Goal: Task Accomplishment & Management: Manage account settings

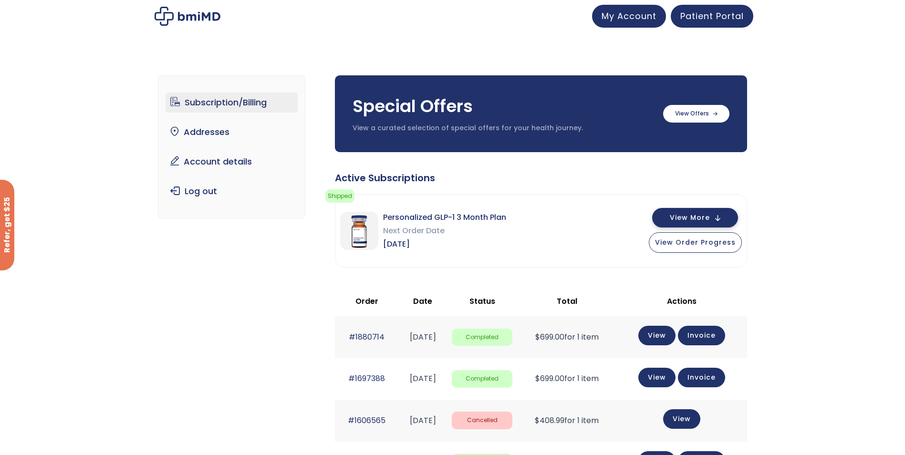
click at [686, 220] on span "View More" at bounding box center [690, 218] width 40 height 6
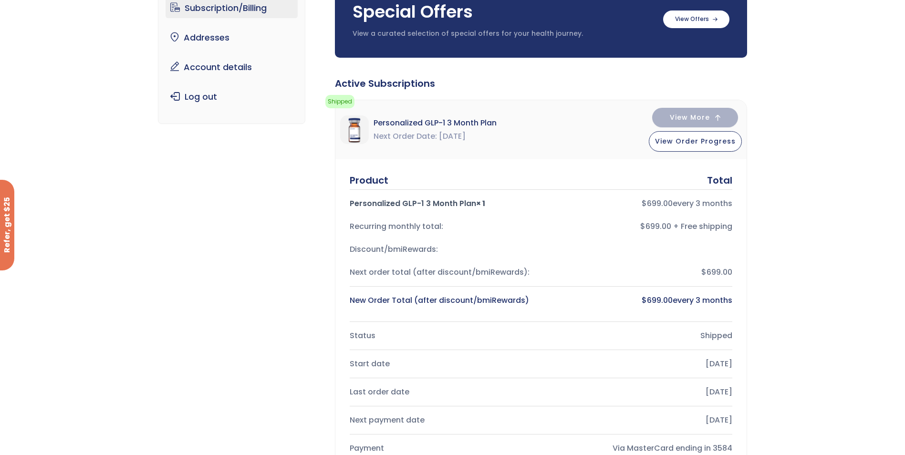
scroll to position [48, 0]
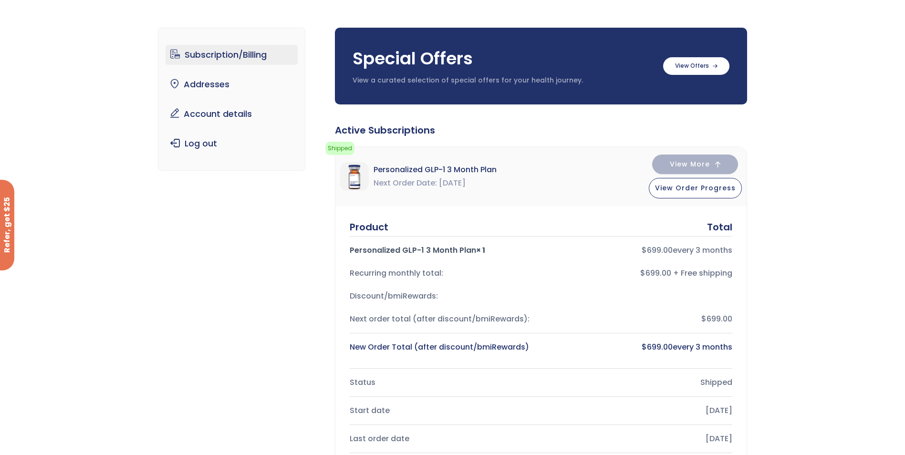
click at [234, 57] on link "Subscription/Billing" at bounding box center [232, 55] width 132 height 20
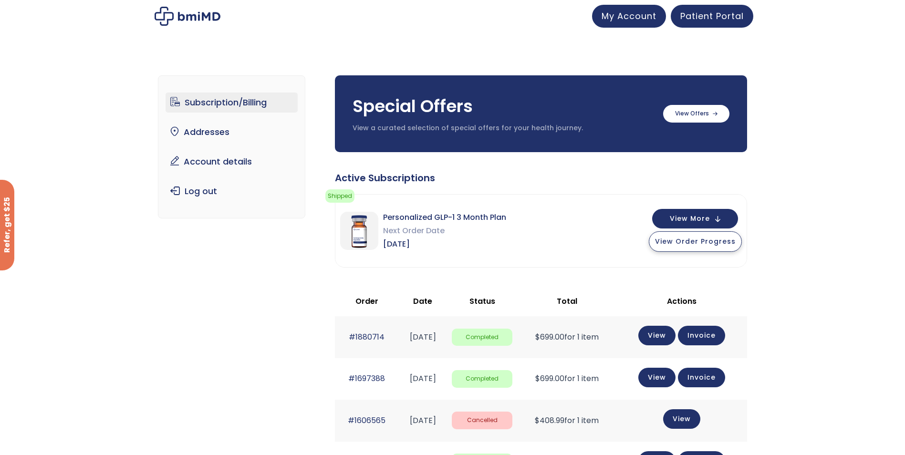
click at [685, 247] on button "View Order Progress" at bounding box center [695, 241] width 93 height 21
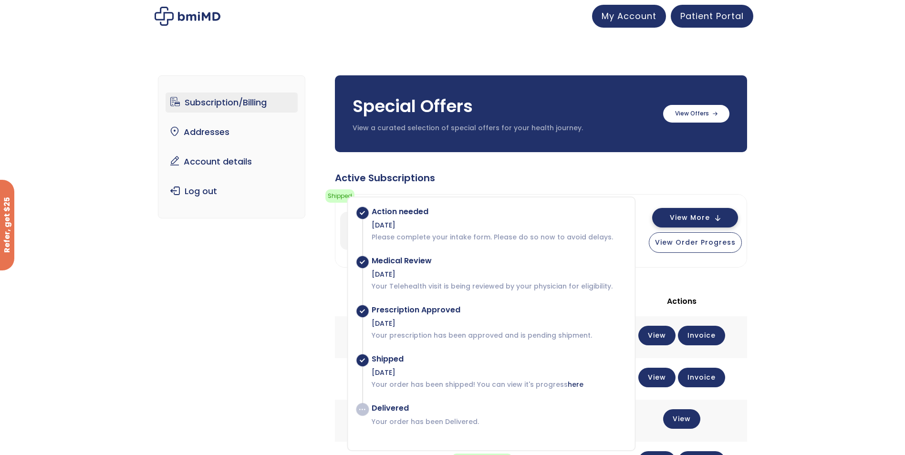
click at [684, 221] on span "View More" at bounding box center [690, 218] width 40 height 6
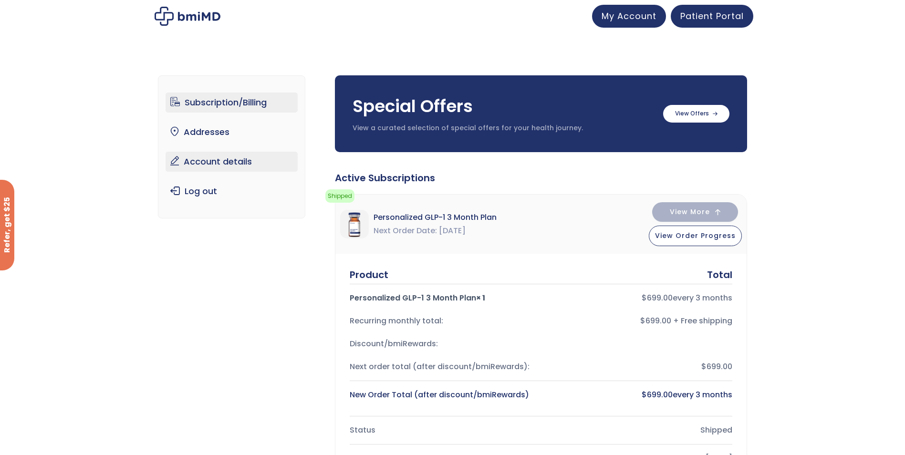
click at [230, 160] on link "Account details" at bounding box center [232, 162] width 132 height 20
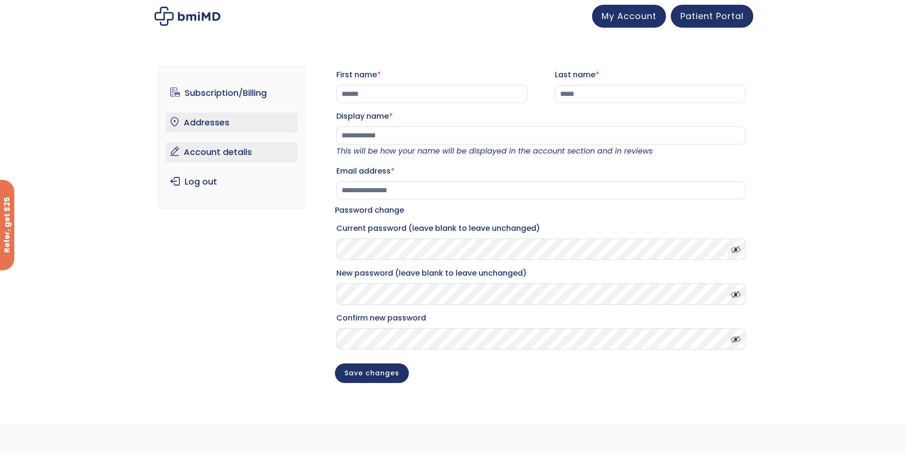
click at [228, 113] on link "Addresses" at bounding box center [232, 123] width 132 height 20
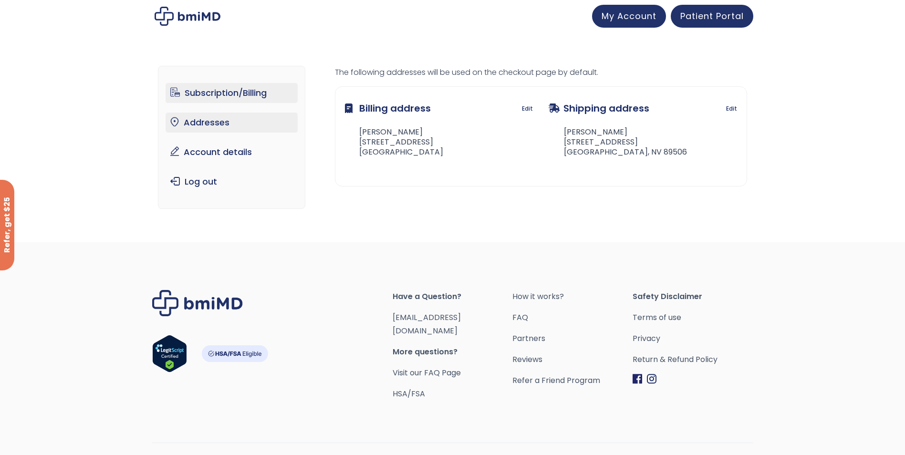
click at [223, 97] on link "Subscription/Billing" at bounding box center [232, 93] width 132 height 20
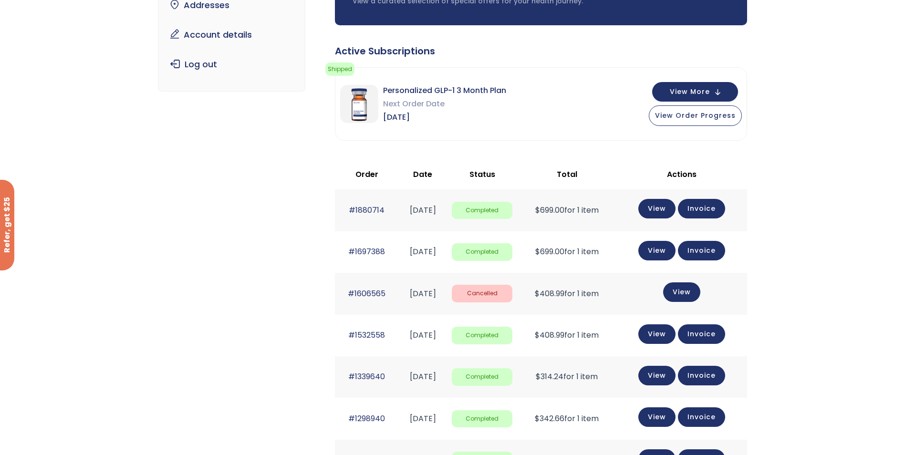
scroll to position [113, 0]
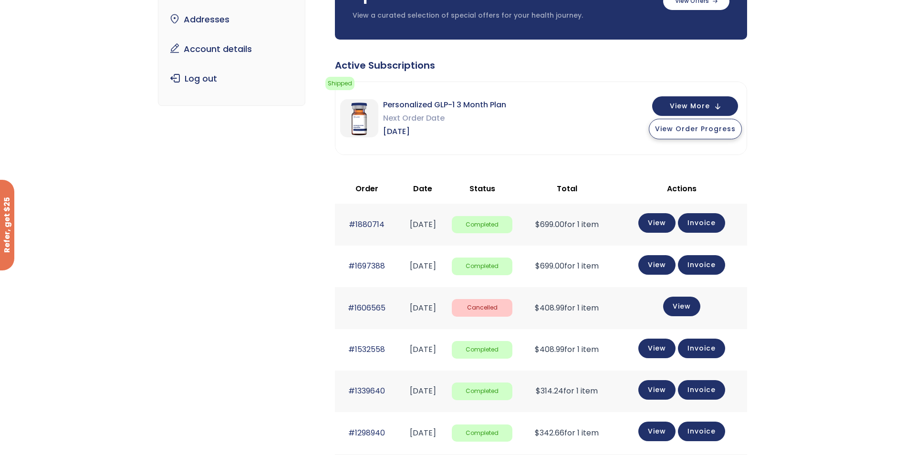
click at [682, 129] on span "View Order Progress" at bounding box center [695, 129] width 81 height 10
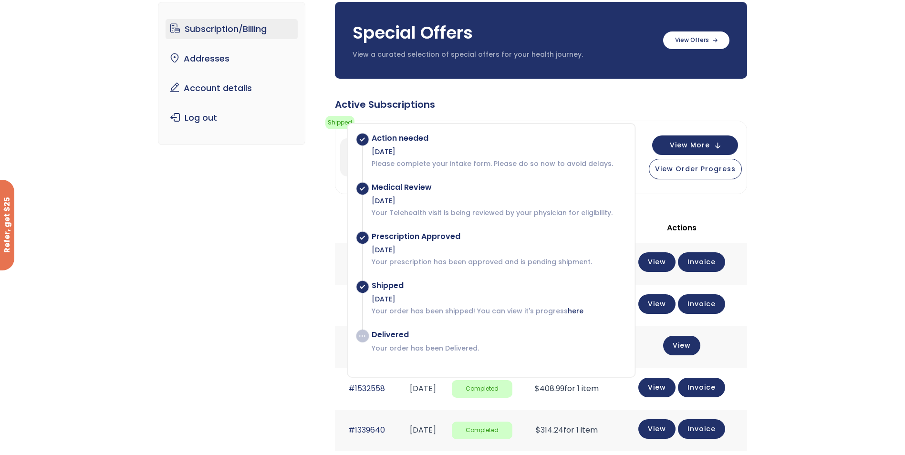
scroll to position [17, 0]
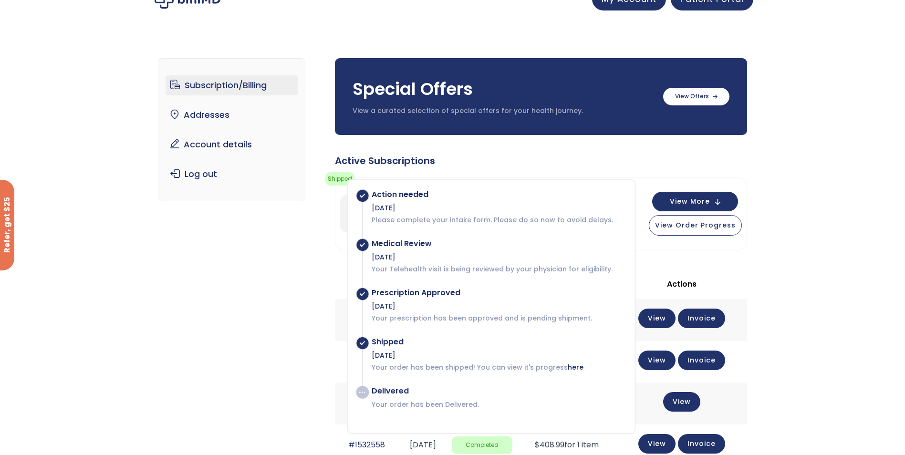
click at [608, 160] on div "Active Subscriptions" at bounding box center [541, 160] width 412 height 13
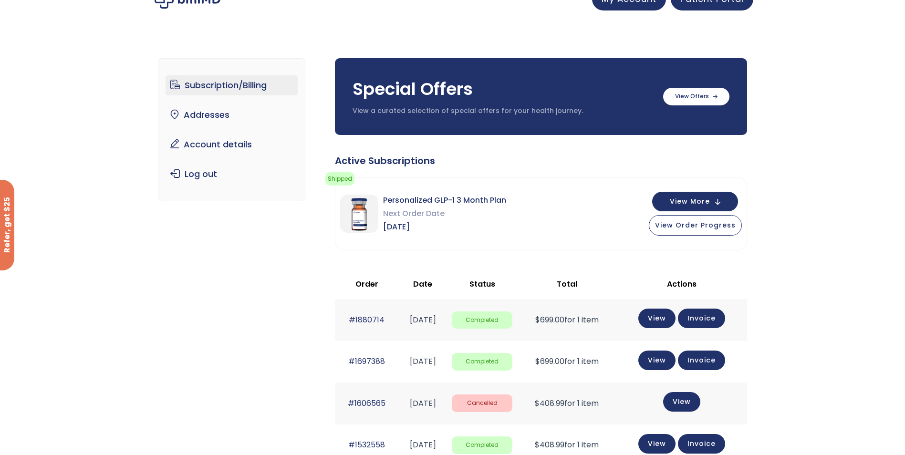
scroll to position [0, 0]
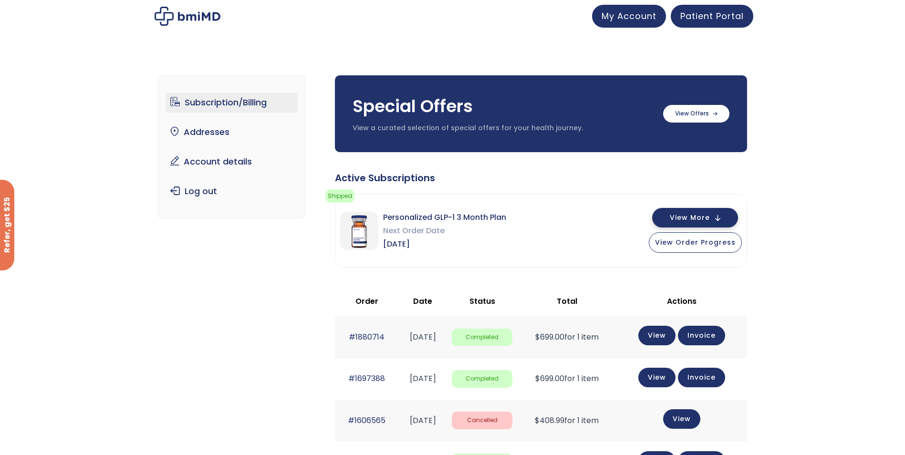
click at [663, 220] on button "View More" at bounding box center [695, 218] width 86 height 20
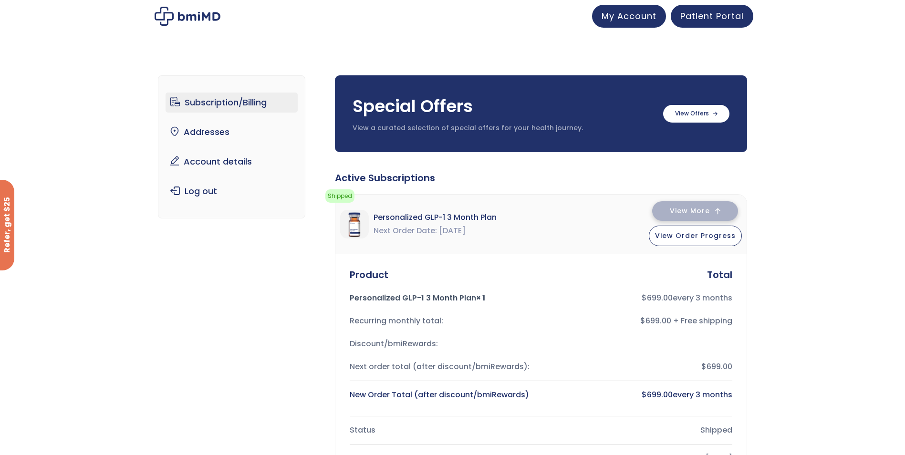
click at [663, 220] on button "View More" at bounding box center [695, 211] width 86 height 20
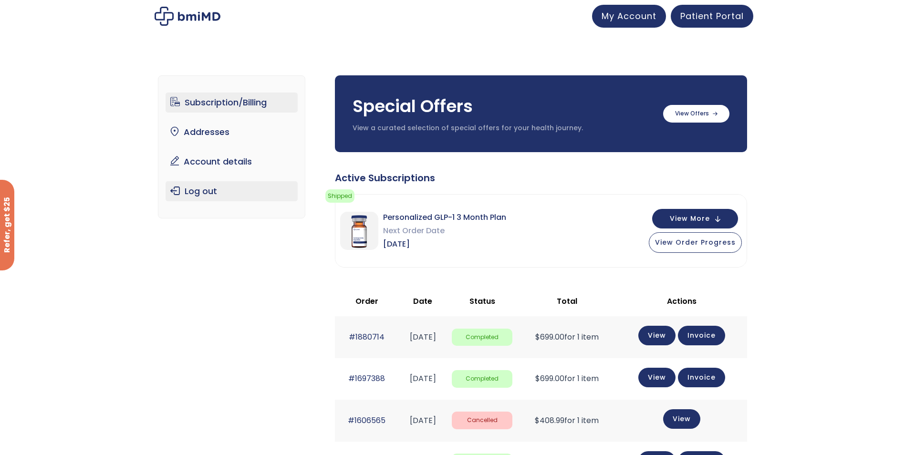
click at [195, 189] on link "Log out" at bounding box center [232, 191] width 132 height 20
